Goal: Transaction & Acquisition: Purchase product/service

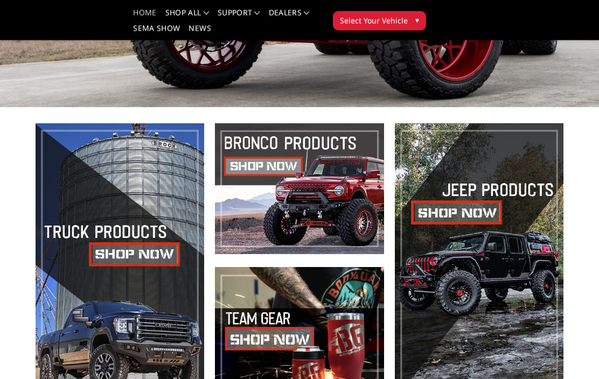
scroll to position [173, 0]
click at [126, 253] on span at bounding box center [120, 260] width 169 height 275
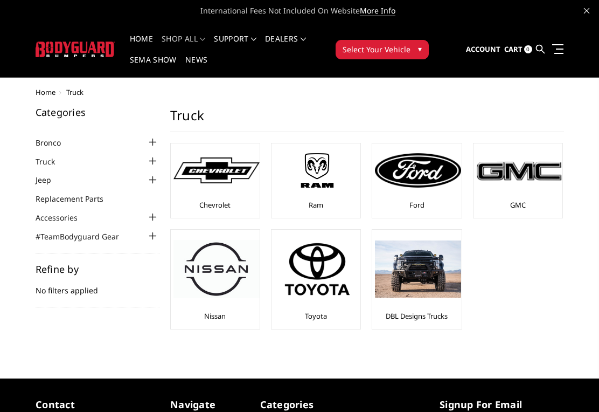
click at [313, 186] on img at bounding box center [317, 170] width 86 height 48
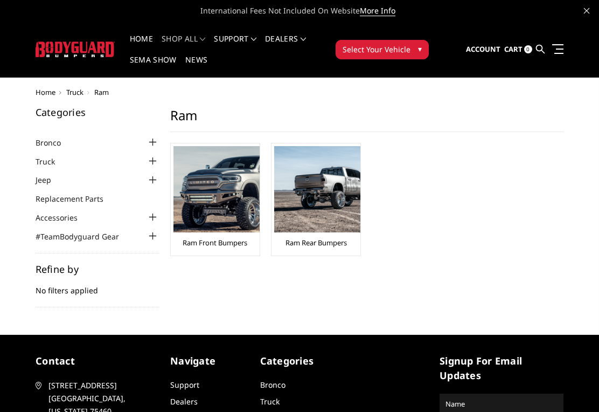
click at [205, 190] on img at bounding box center [216, 189] width 86 height 86
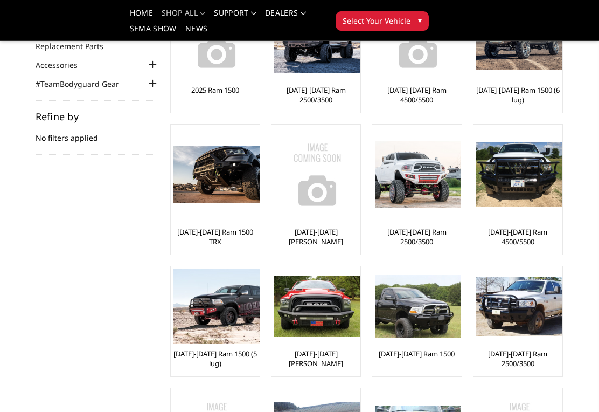
scroll to position [117, 0]
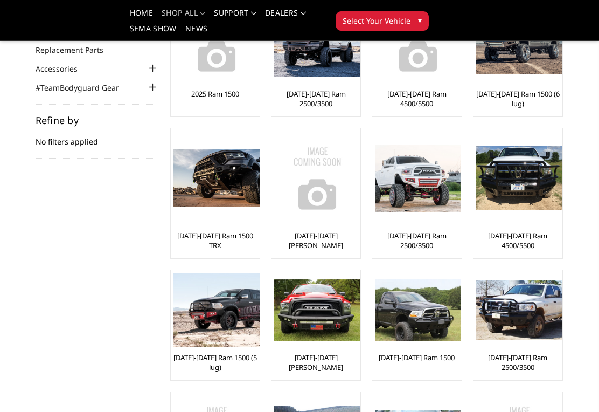
click at [408, 235] on link "[DATE]-[DATE] Ram 2500/3500" at bounding box center [416, 240] width 83 height 19
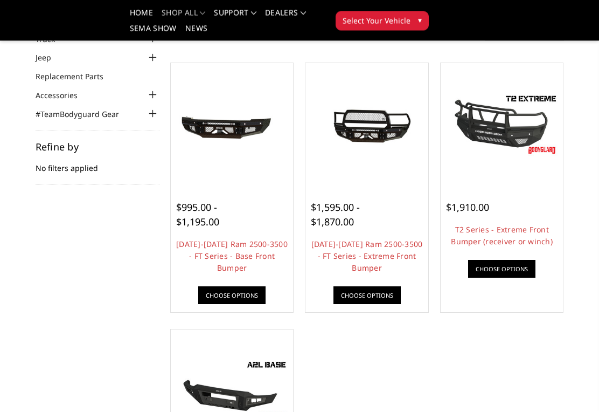
scroll to position [90, 0]
click at [351, 255] on link "[DATE]-[DATE] Ram 2500-3500 - FT Series - Extreme Front Bumper" at bounding box center [367, 256] width 112 height 34
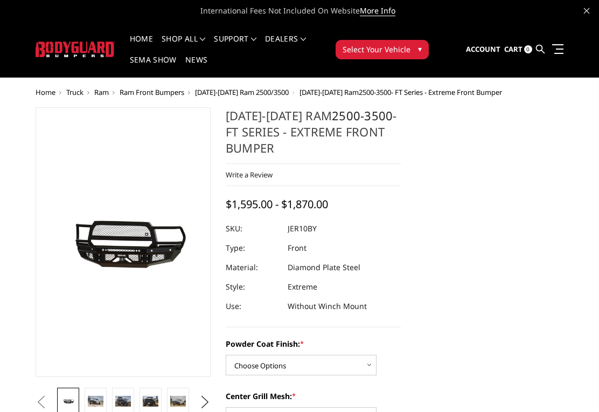
click at [94, 401] on img at bounding box center [96, 400] width 16 height 10
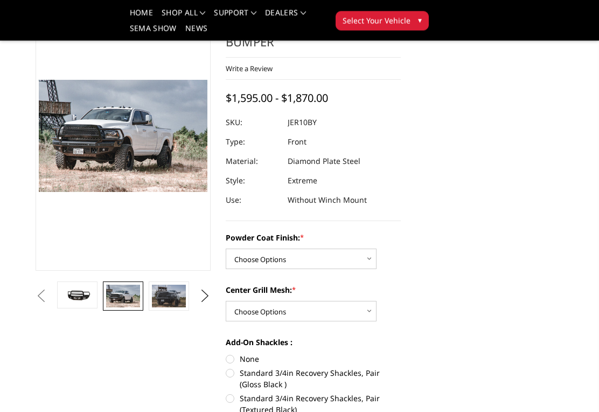
scroll to position [120, 0]
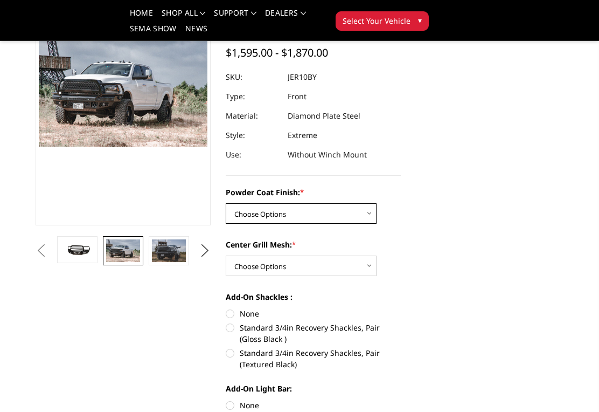
click at [245, 212] on select "Choose Options Bare Metal Gloss Black Powder Coat Textured Black Powder Coat" at bounding box center [301, 213] width 151 height 20
select select "3228"
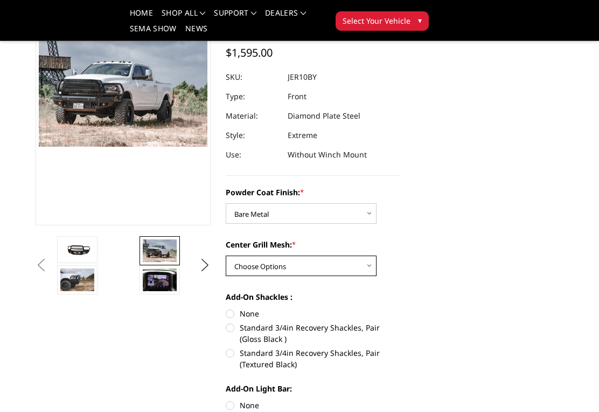
click at [246, 265] on select "Choose Options WITH Expanded Metal in Center Grill WITHOUT Expanded Metal in Ce…" at bounding box center [301, 265] width 151 height 20
select select "3231"
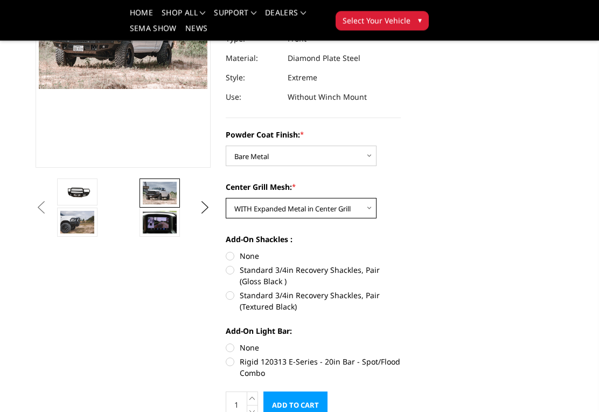
scroll to position [177, 0]
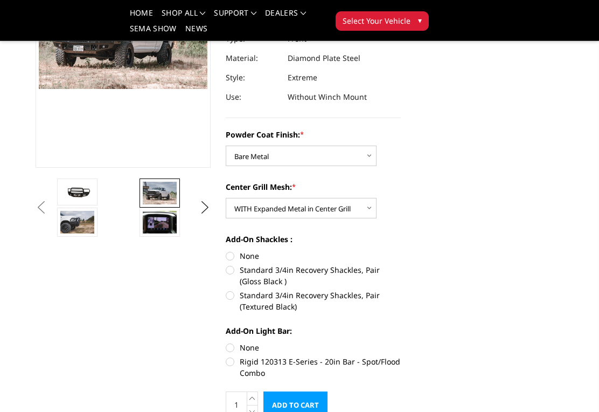
click at [229, 254] on label "None" at bounding box center [313, 255] width 175 height 11
click at [226, 250] on input "None" at bounding box center [226, 250] width 1 height 1
radio input "true"
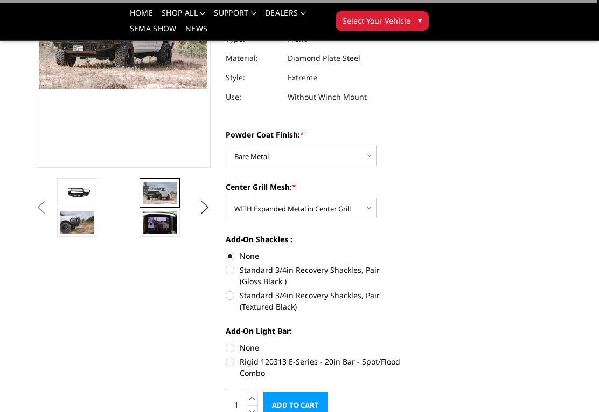
click at [234, 345] on label "None" at bounding box center [313, 347] width 175 height 11
click at [226, 342] on input "None" at bounding box center [226, 342] width 1 height 1
radio input "true"
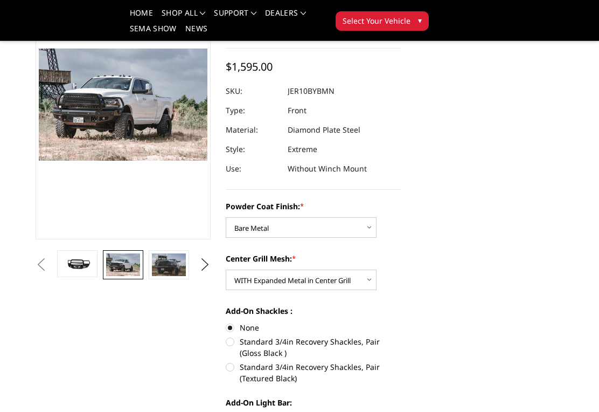
scroll to position [97, 0]
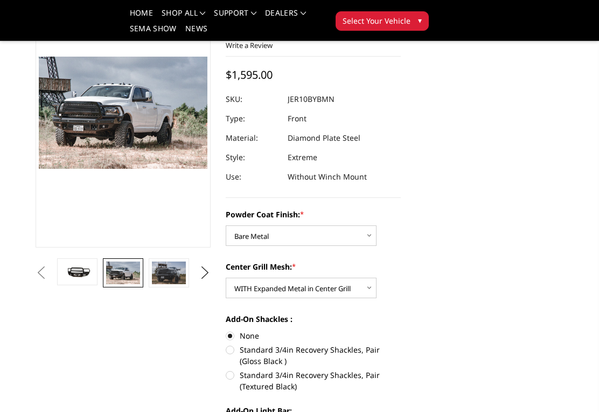
click at [232, 371] on label "Standard 3/4in Recovery Shackles, Pair (Textured Black)" at bounding box center [313, 380] width 175 height 23
click at [401, 344] on input "Standard 3/4in Recovery Shackles, Pair (Textured Black)" at bounding box center [401, 344] width 1 height 1
radio input "true"
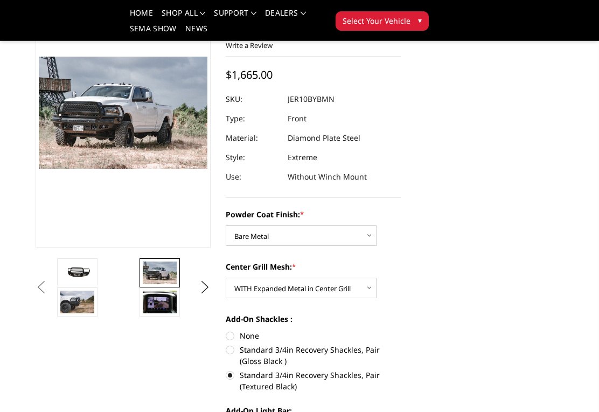
click at [229, 331] on label "None" at bounding box center [313, 335] width 175 height 11
click at [226, 330] on input "None" at bounding box center [226, 330] width 1 height 1
radio input "true"
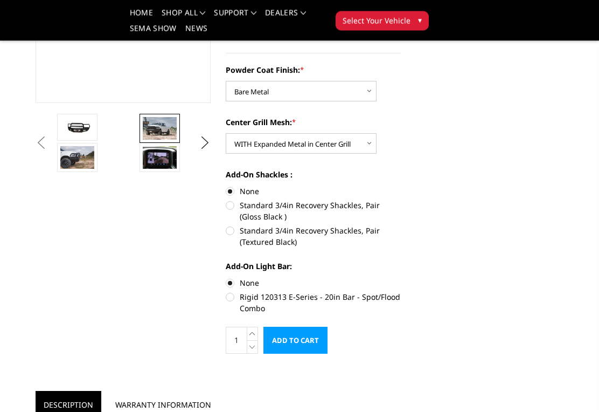
scroll to position [241, 0]
click at [296, 341] on input "Add to Cart" at bounding box center [295, 340] width 64 height 27
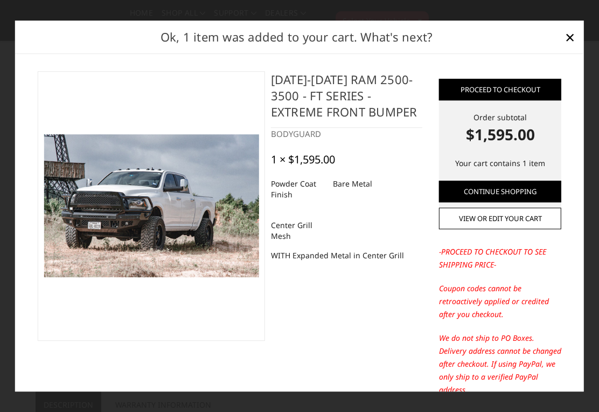
click at [478, 201] on link "Continue Shopping" at bounding box center [500, 191] width 122 height 22
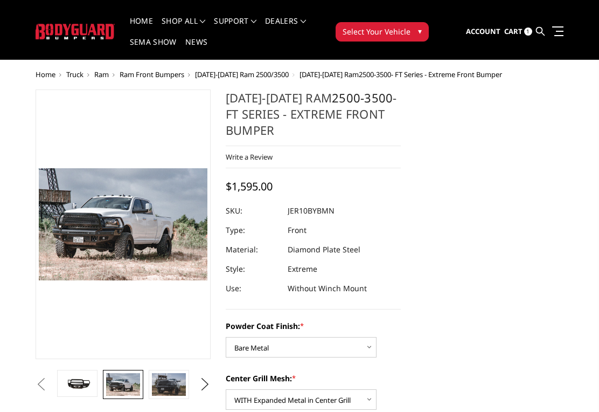
scroll to position [0, 0]
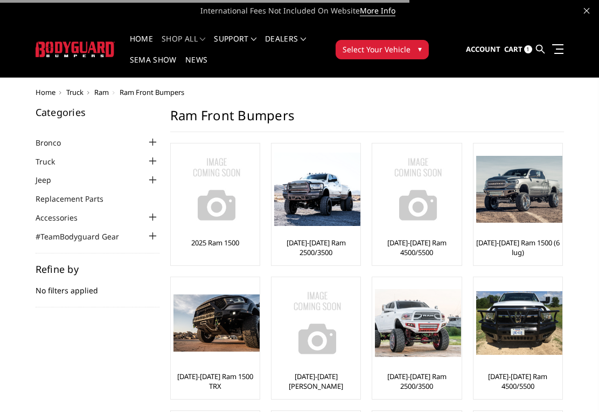
scroll to position [134, 0]
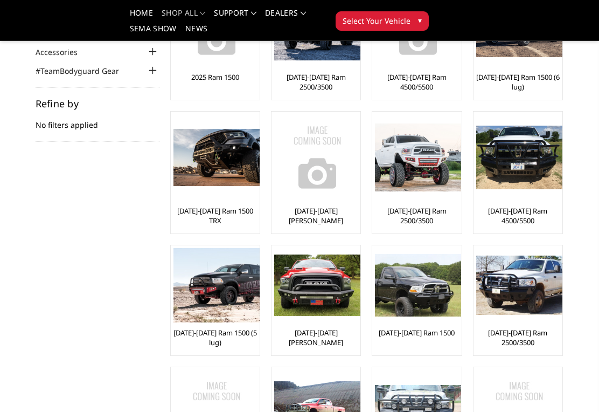
click at [401, 219] on link "[DATE]-[DATE] Ram 2500/3500" at bounding box center [416, 215] width 83 height 19
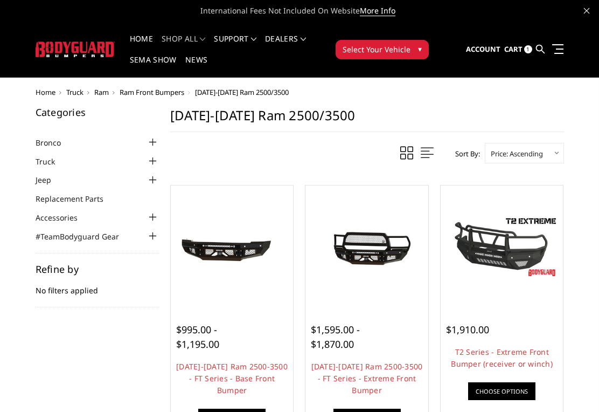
click at [146, 89] on span "Ram Front Bumpers" at bounding box center [152, 92] width 65 height 10
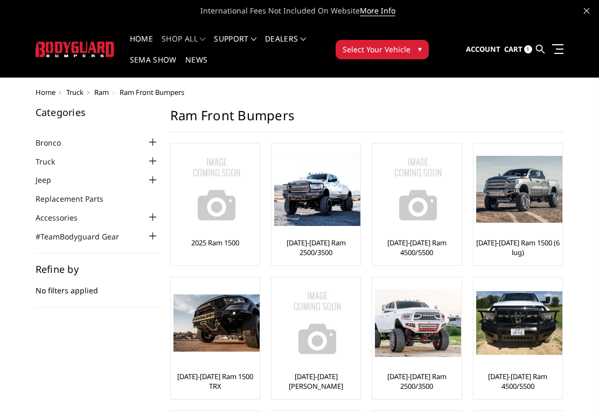
click at [101, 89] on span "Ram" at bounding box center [101, 92] width 15 height 10
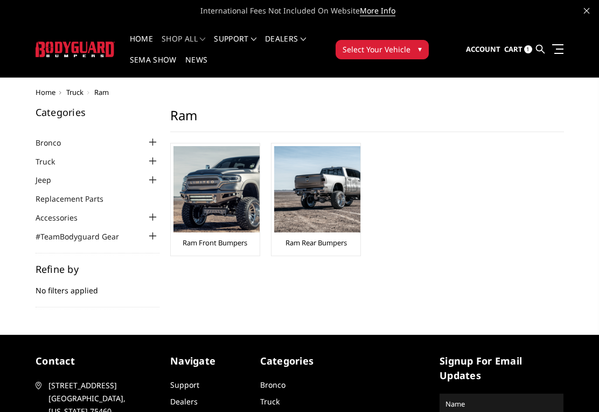
click at [307, 239] on link "Ram Rear Bumpers" at bounding box center [315, 243] width 61 height 10
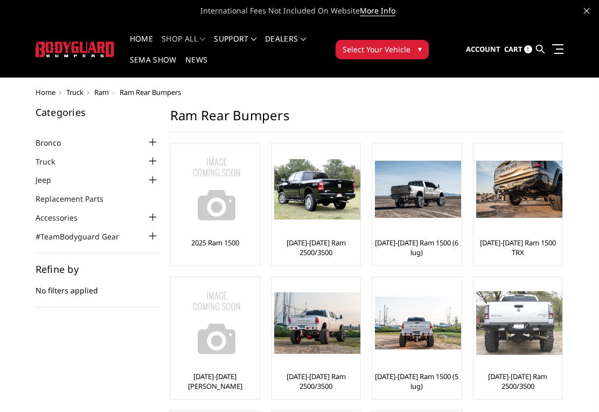
click at [310, 375] on link "[DATE]-[DATE] Ram 2500/3500" at bounding box center [315, 380] width 83 height 19
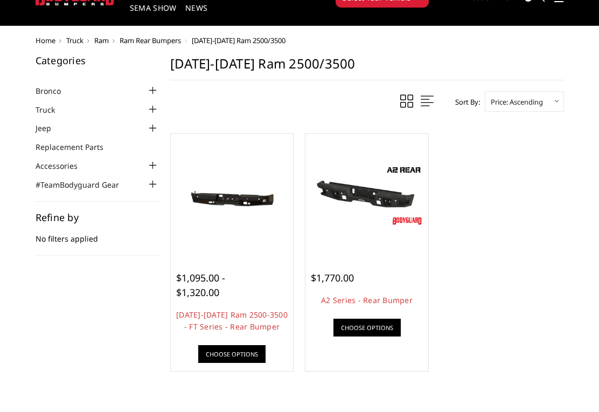
scroll to position [52, 0]
click at [204, 315] on link "[DATE]-[DATE] Ram 2500-3500 - FT Series - Rear Bumper" at bounding box center [232, 320] width 112 height 22
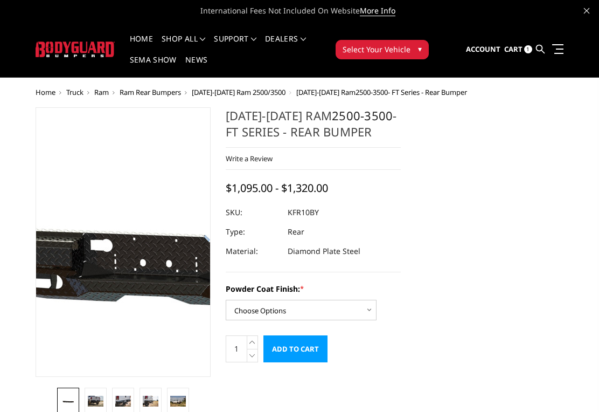
click at [108, 245] on img at bounding box center [166, 241] width 689 height 309
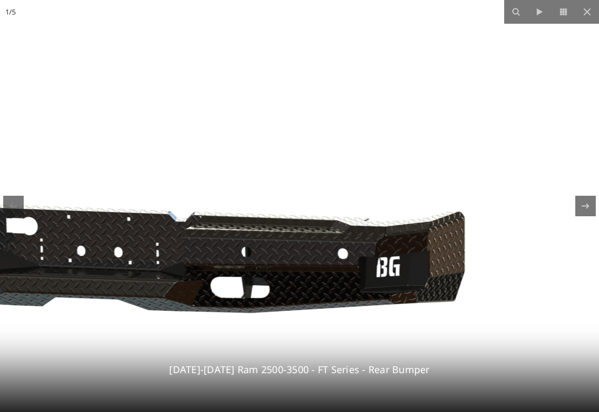
click at [593, 16] on icon at bounding box center [587, 11] width 13 height 13
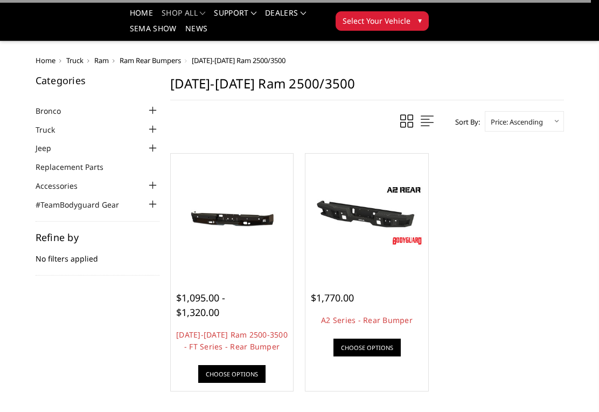
scroll to position [68, 0]
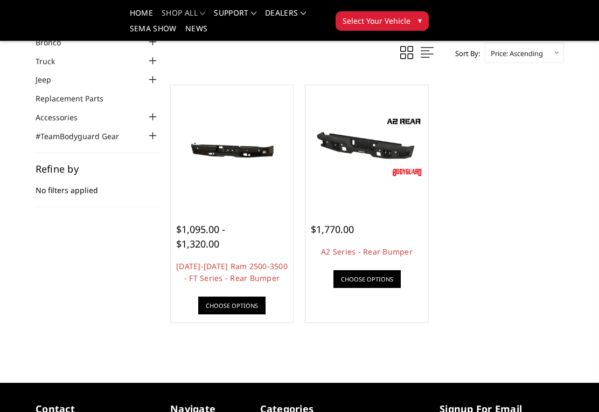
click at [336, 142] on img at bounding box center [366, 147] width 117 height 66
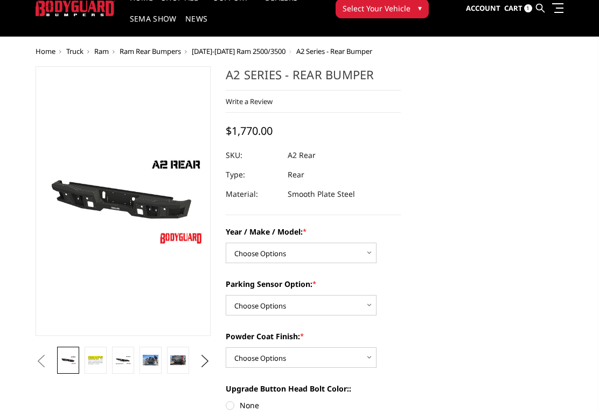
scroll to position [41, 0]
click at [152, 359] on img at bounding box center [151, 359] width 16 height 10
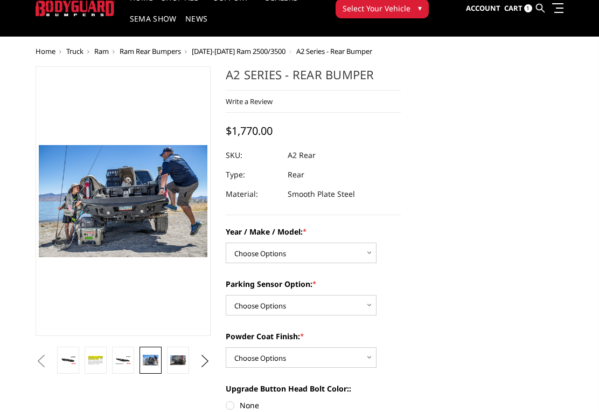
click at [179, 361] on img at bounding box center [178, 360] width 16 height 10
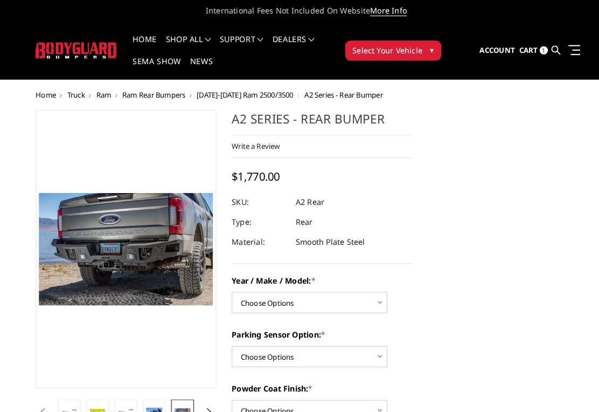
scroll to position [0, 0]
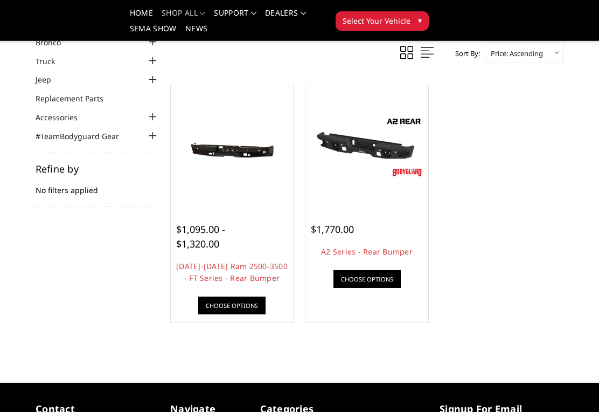
click at [211, 270] on link "[DATE]-[DATE] Ram 2500-3500 - FT Series - Rear Bumper" at bounding box center [232, 272] width 112 height 22
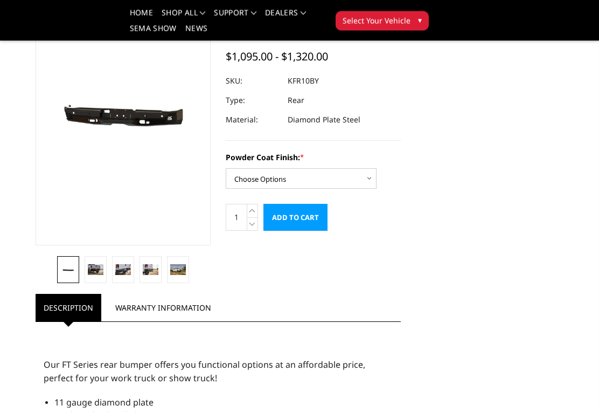
scroll to position [100, 0]
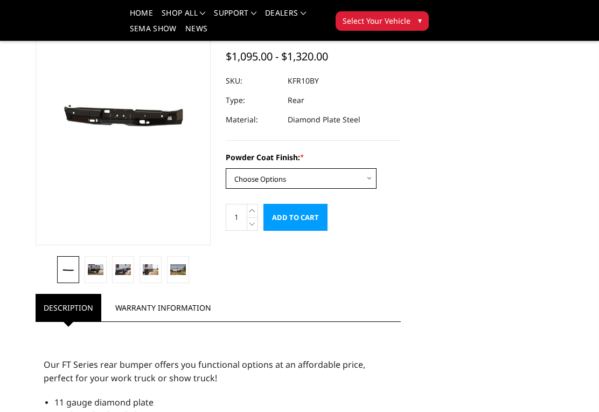
click at [248, 178] on select "Choose Options Bare Metal Gloss Black Powder Coat Textured Black Powder Coat" at bounding box center [301, 178] width 151 height 20
select select "3411"
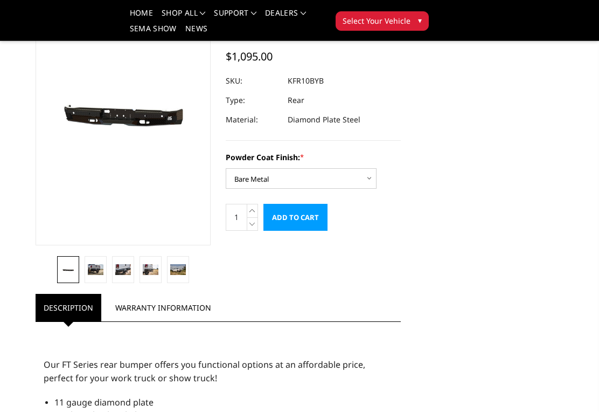
click at [292, 215] on input "Add to Cart" at bounding box center [295, 217] width 64 height 27
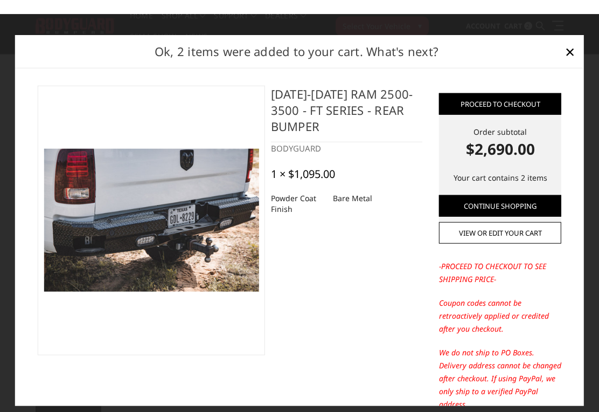
scroll to position [0, 0]
